Goal: Navigation & Orientation: Find specific page/section

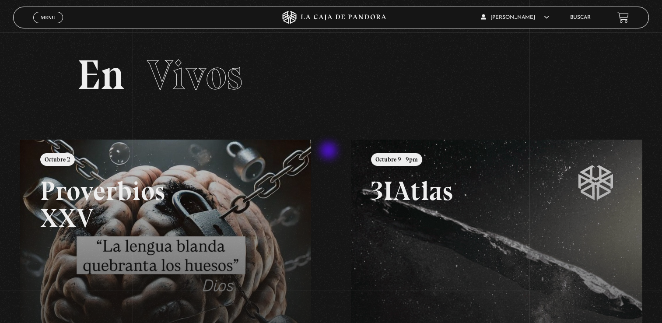
scroll to position [96, 0]
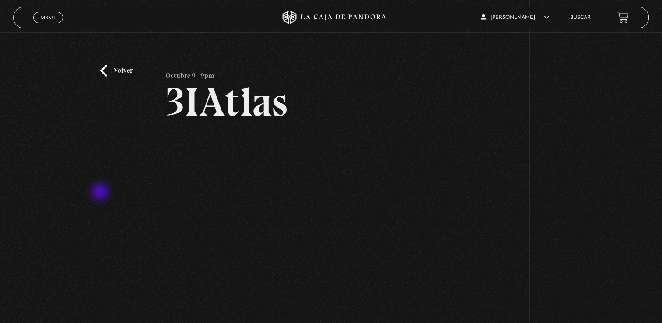
click at [101, 193] on div "Volver Octubre 9 - 9pm 3IAtlas" at bounding box center [331, 185] width 662 height 306
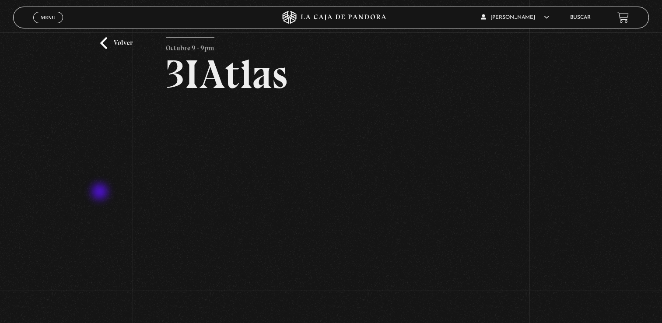
scroll to position [26, 0]
